Goal: Transaction & Acquisition: Subscribe to service/newsletter

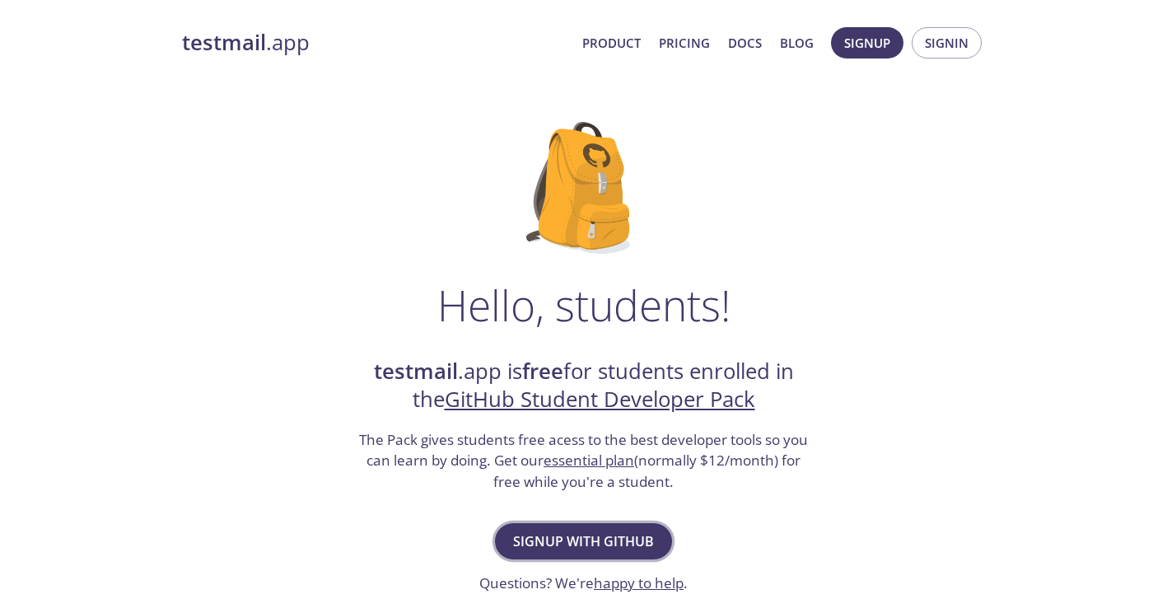
click at [587, 539] on span "Signup with GitHub" at bounding box center [583, 541] width 141 height 23
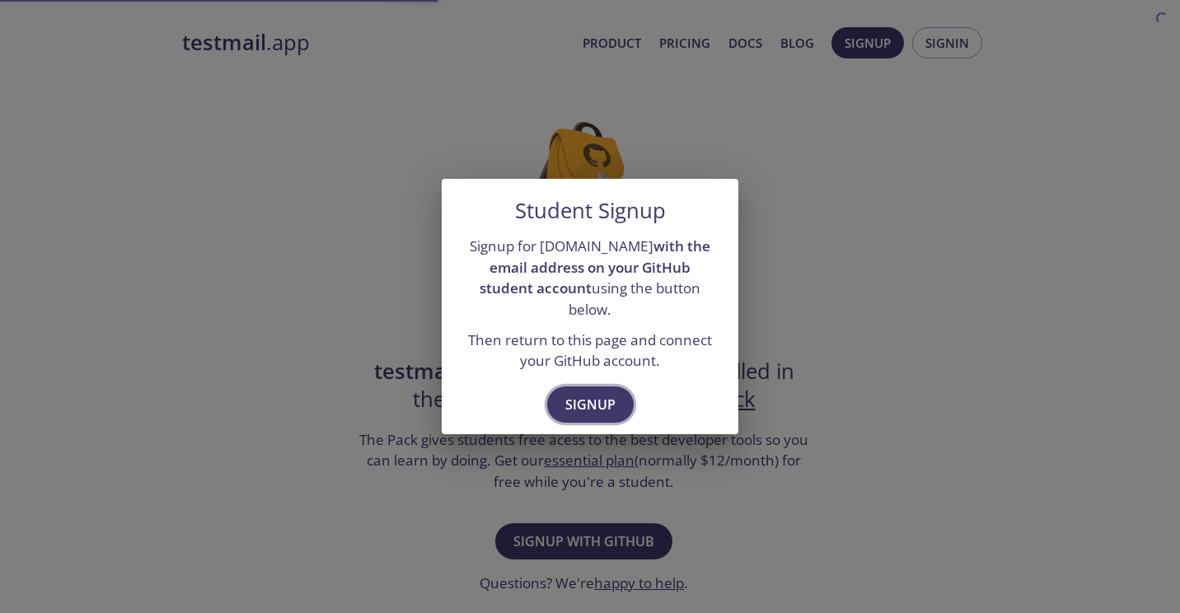
click at [578, 394] on span "Signup" at bounding box center [590, 404] width 50 height 23
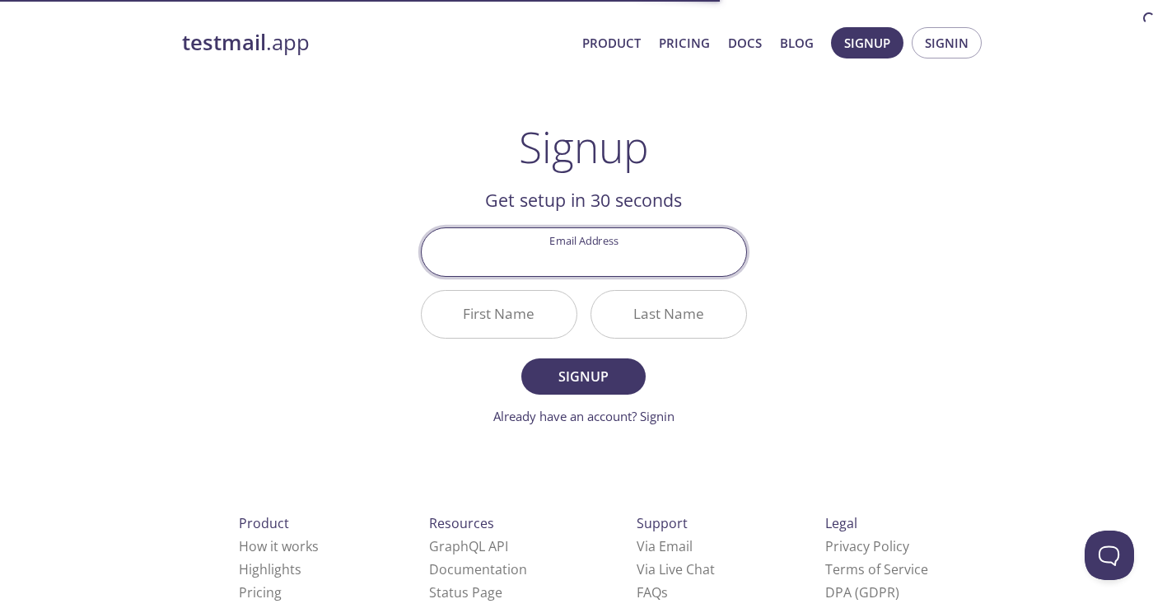
click at [597, 255] on input "Email Address" at bounding box center [584, 251] width 325 height 47
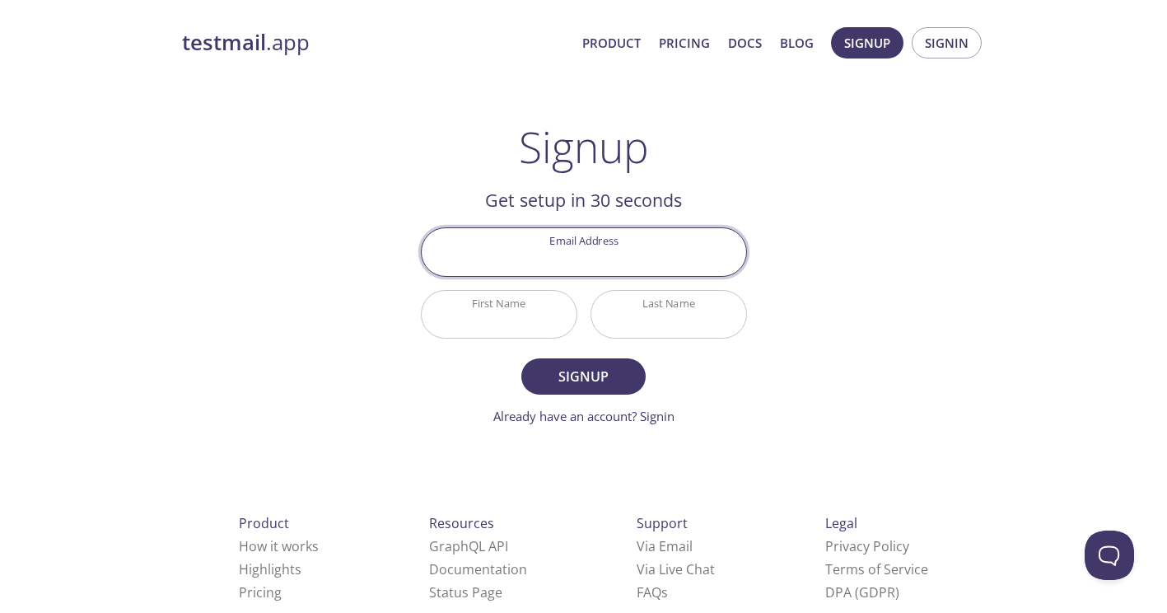
type input "[PERSON_NAME][EMAIL_ADDRESS][PERSON_NAME][DOMAIN_NAME]"
type input "[PERSON_NAME]"
type input "Marayan"
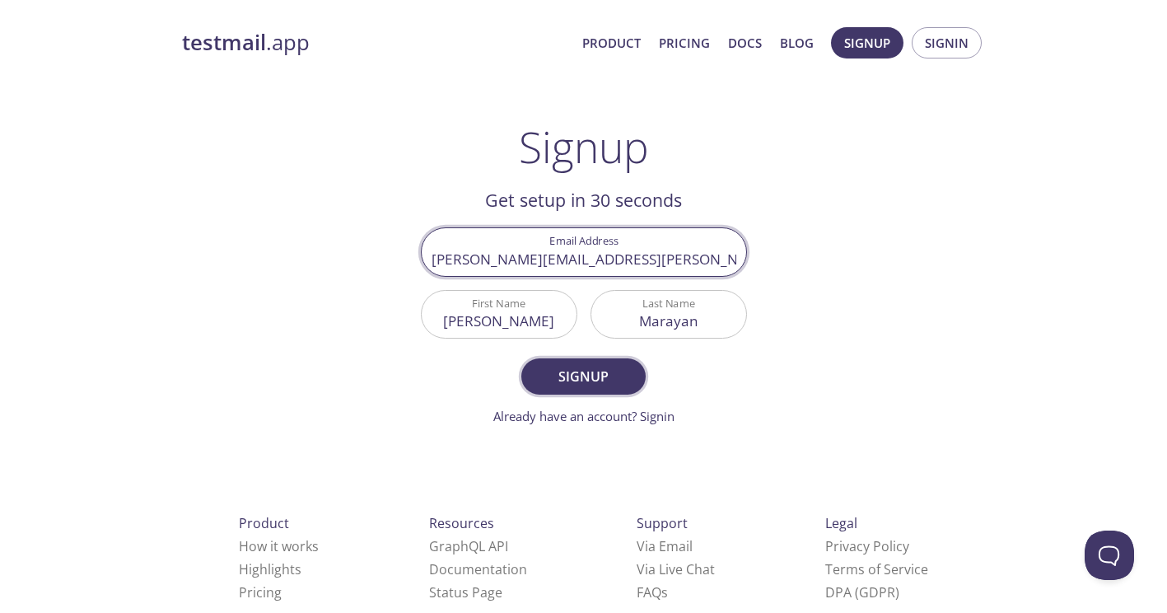
click at [568, 382] on span "Signup" at bounding box center [583, 376] width 87 height 23
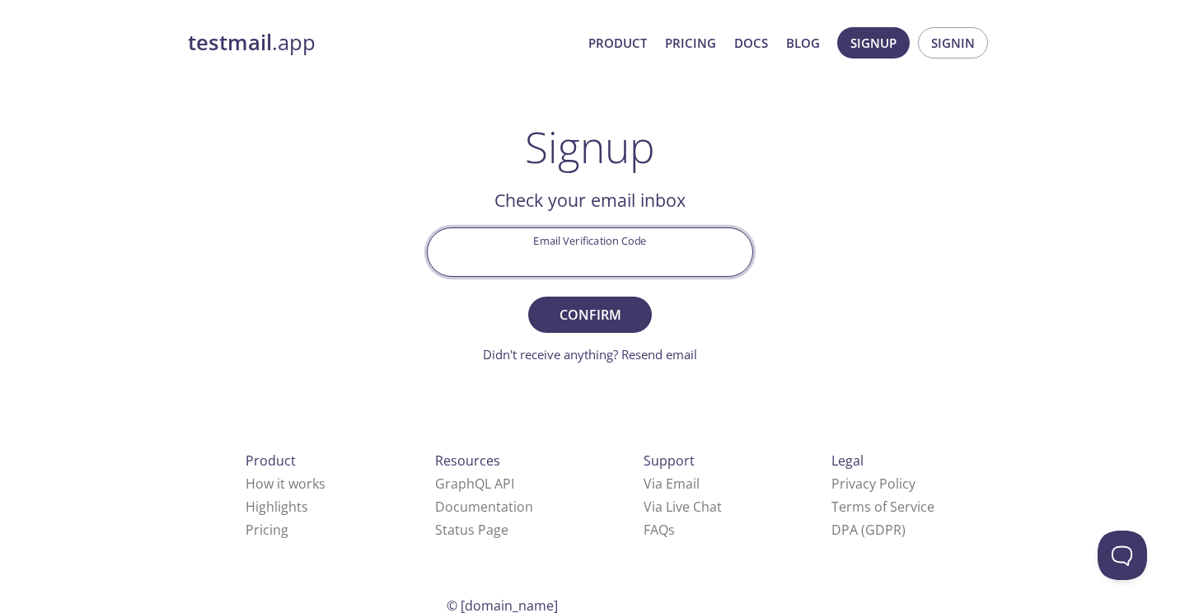
click at [589, 254] on input "Email Verification Code" at bounding box center [590, 251] width 325 height 47
paste input "KARXQWZ"
type input "KARXQWZ"
click at [612, 320] on span "Confirm" at bounding box center [589, 314] width 87 height 23
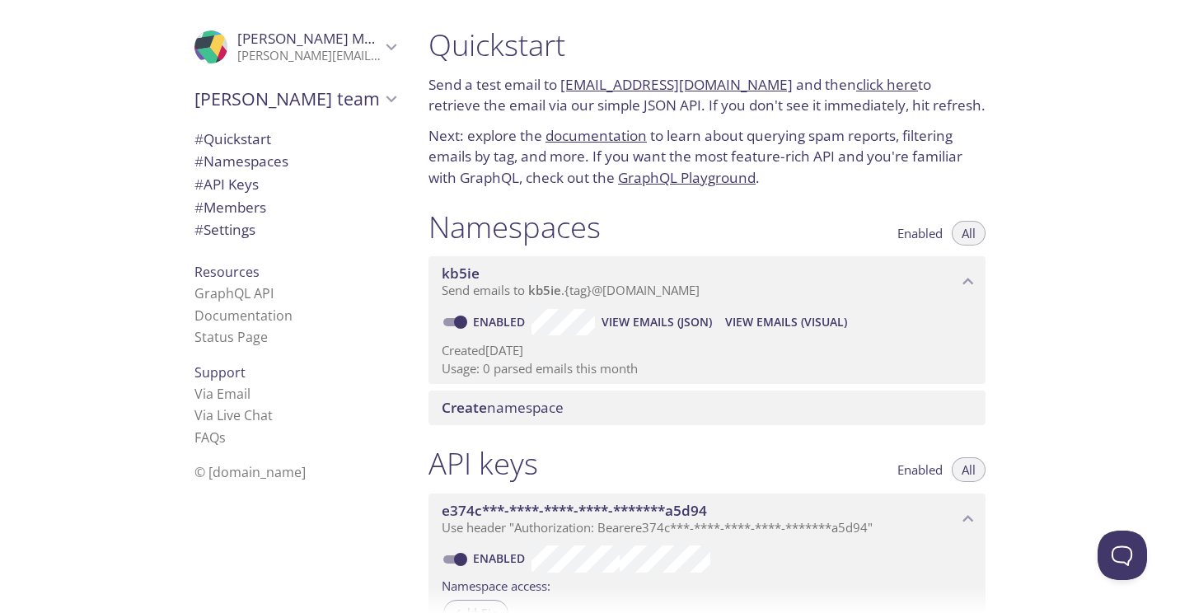
click at [246, 143] on span "# Quickstart" at bounding box center [232, 138] width 77 height 19
click at [598, 80] on link "kb5ie.test@inbox.testmail.app" at bounding box center [676, 84] width 232 height 19
drag, startPoint x: 555, startPoint y: 82, endPoint x: 756, endPoint y: 95, distance: 201.4
click at [756, 95] on p "Send a test email to kb5ie.test@inbox.testmail.app and then click here to retri…" at bounding box center [706, 95] width 557 height 42
copy p "kb5ie.test@inbox.testmail.app"
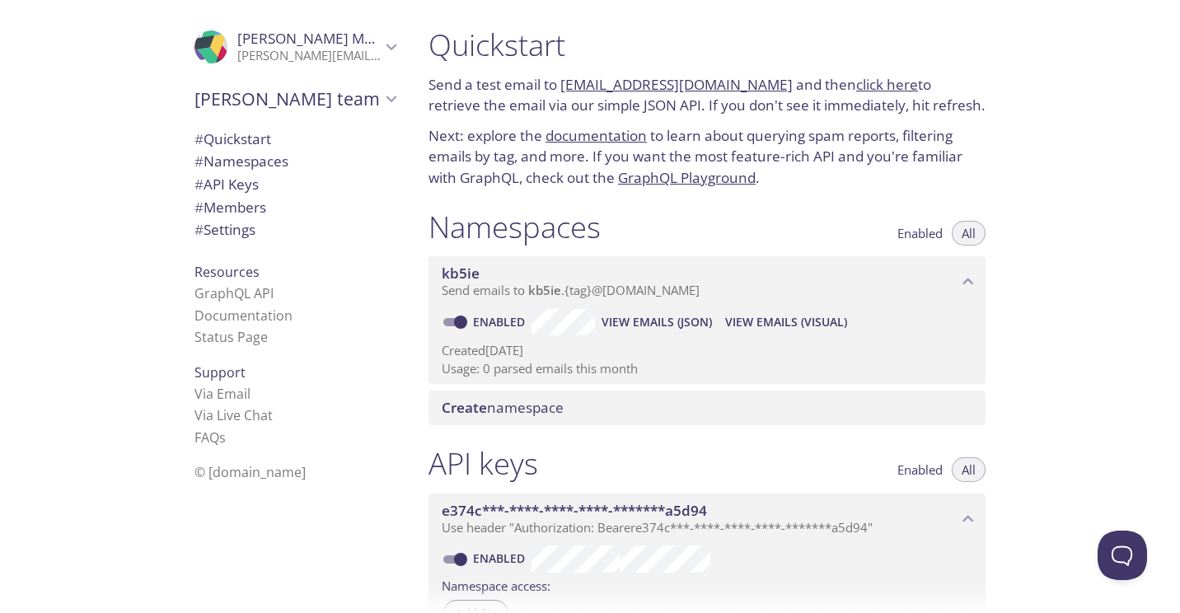
click at [941, 132] on p "Next: explore the documentation to learn about querying spam reports, filtering…" at bounding box center [706, 156] width 557 height 63
click at [732, 324] on span "View Emails (Visual)" at bounding box center [786, 322] width 122 height 20
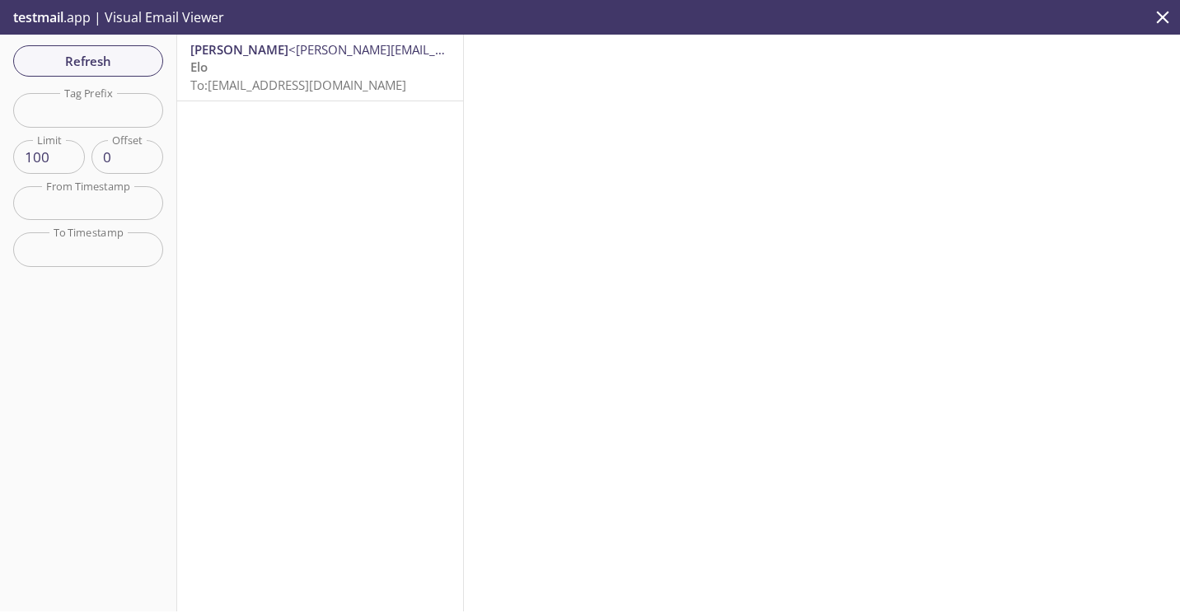
click at [383, 87] on span "To: kb5ie.test@inbox.testmail.app" at bounding box center [298, 85] width 216 height 16
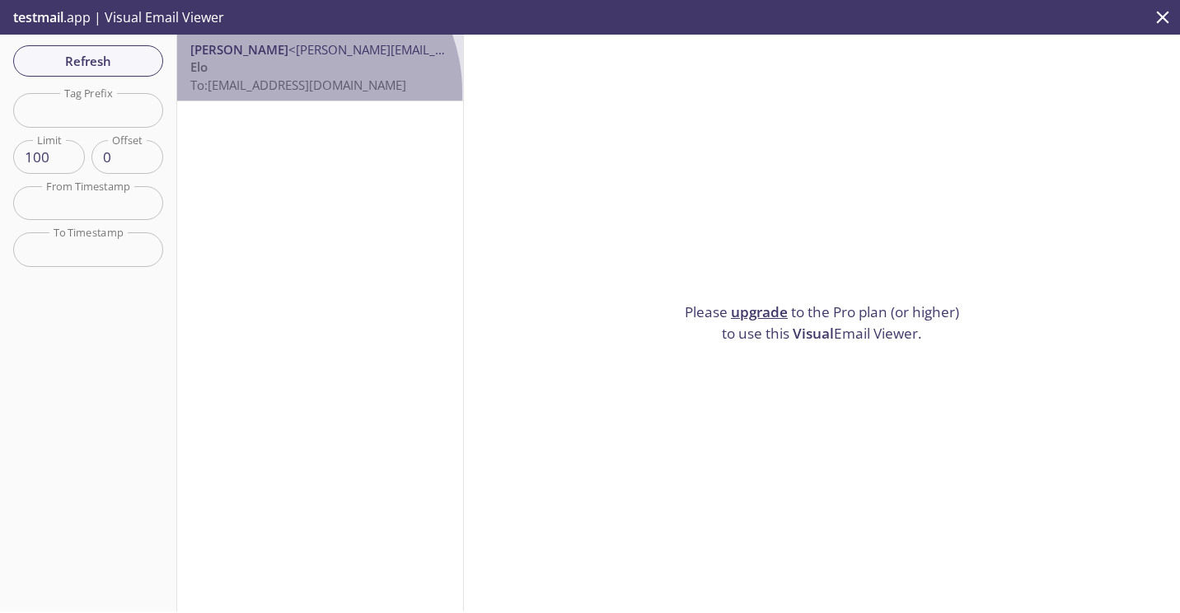
click at [291, 92] on span "To: kb5ie.test@inbox.testmail.app" at bounding box center [298, 85] width 216 height 16
click at [292, 92] on span "To: kb5ie.test@inbox.testmail.app" at bounding box center [298, 85] width 216 height 16
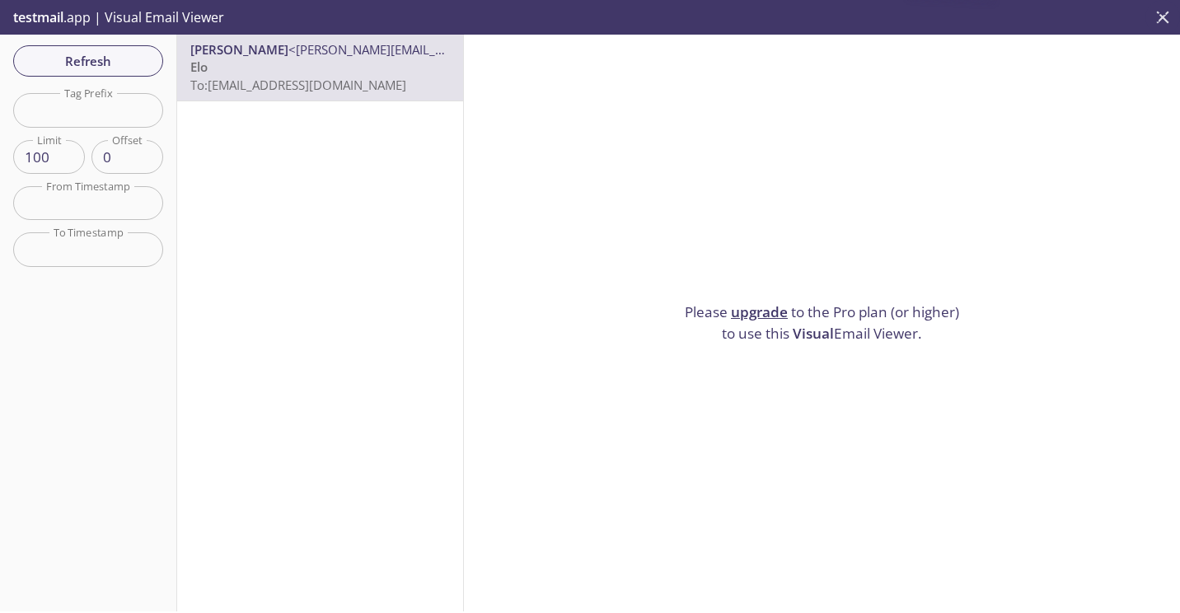
click at [1152, 18] on icon "close" at bounding box center [1162, 17] width 21 height 21
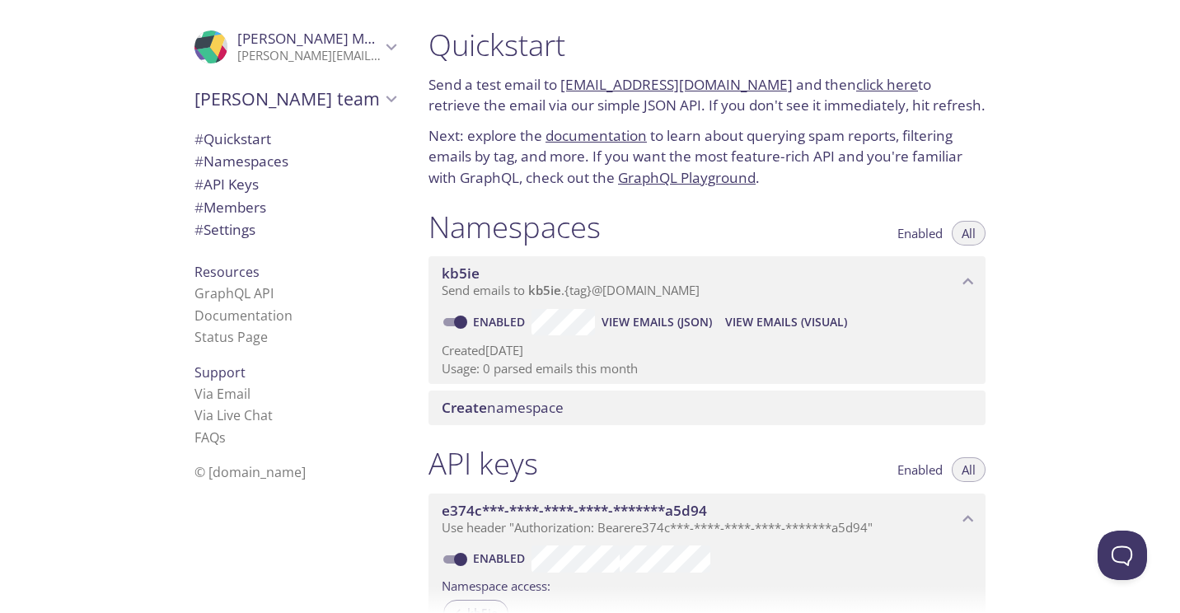
click at [676, 323] on span "View Emails (JSON)" at bounding box center [656, 322] width 110 height 20
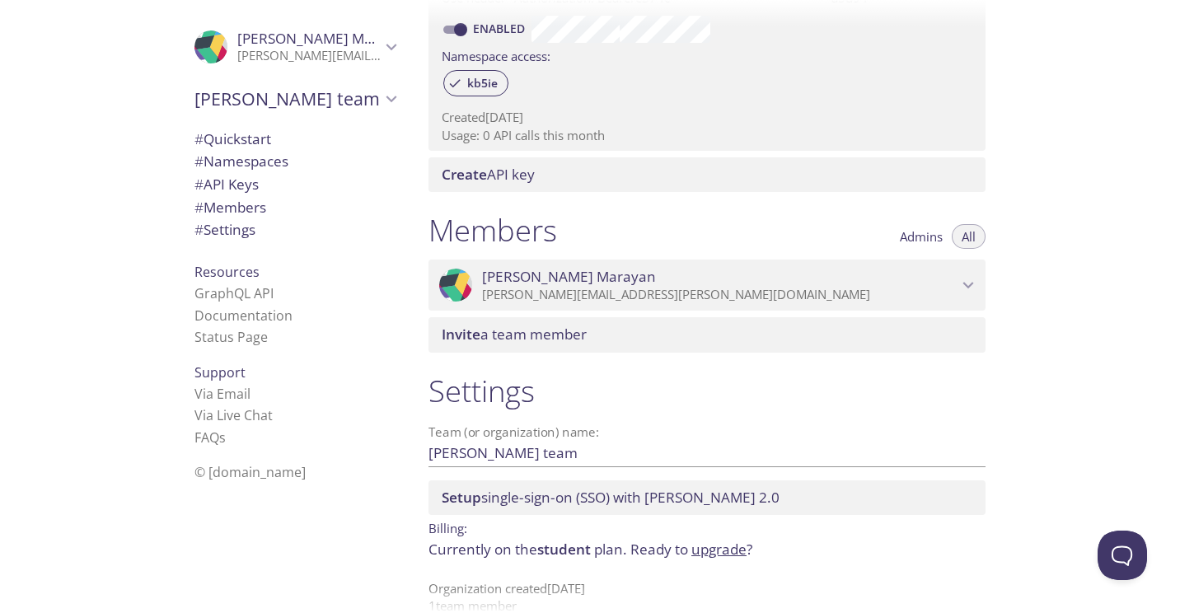
scroll to position [559, 0]
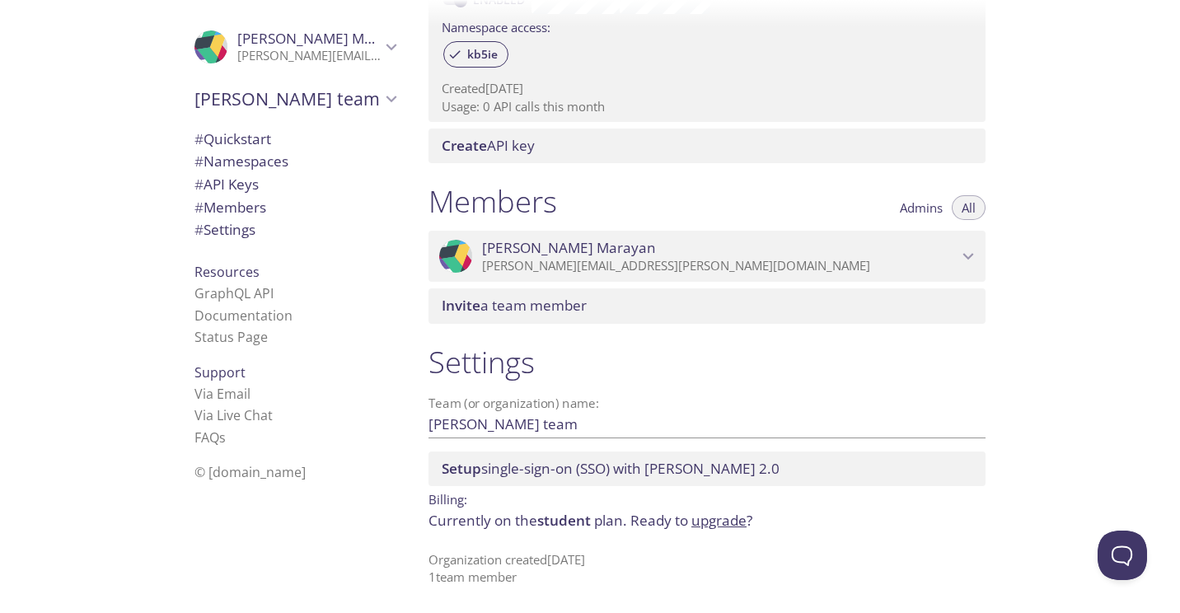
click at [220, 47] on div ".cls-1 { fill: #6d5ca8; } .cls-2 { fill: #3fc191; } .cls-3 { fill: #3b4752; } .…" at bounding box center [215, 46] width 43 height 33
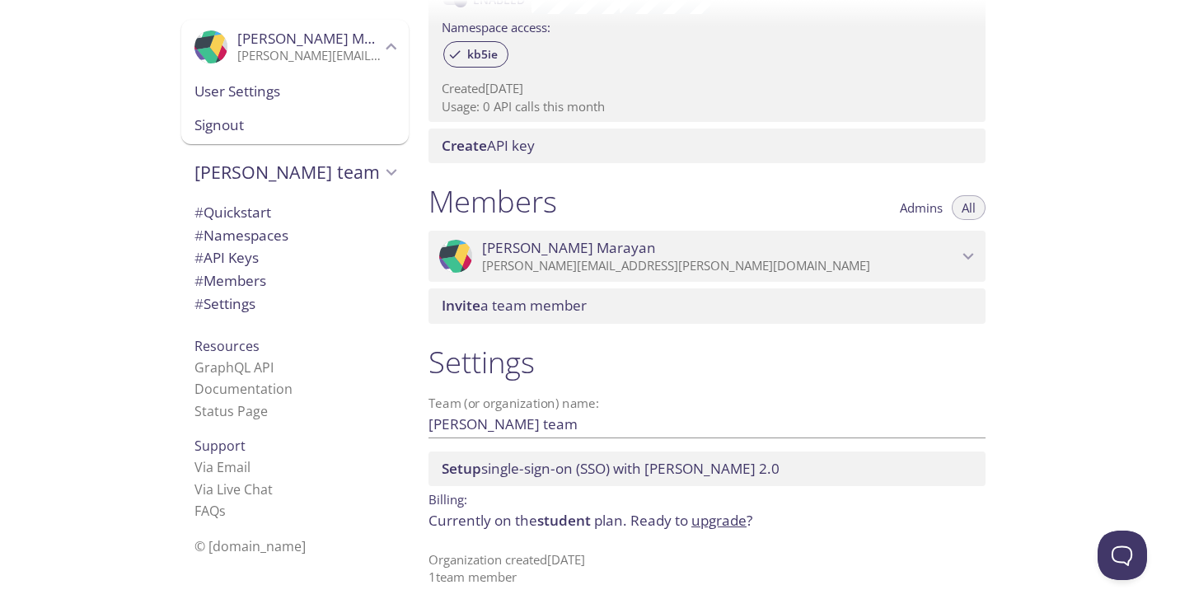
click at [234, 232] on span "# Namespaces" at bounding box center [241, 235] width 94 height 19
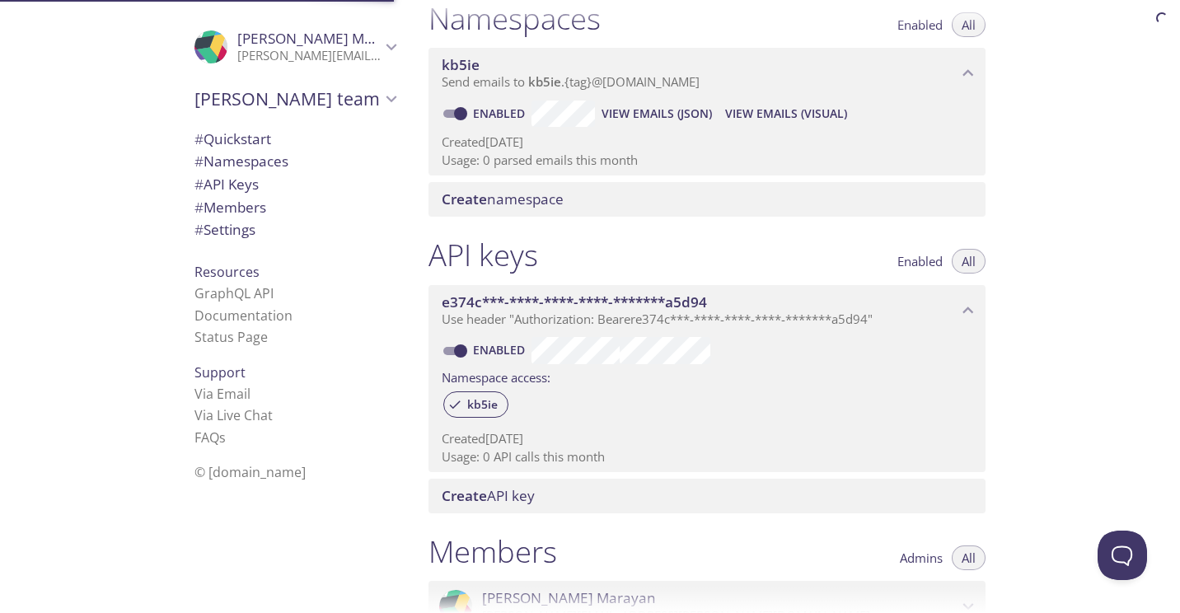
click at [230, 185] on span "# API Keys" at bounding box center [226, 184] width 64 height 19
